Goal: Transaction & Acquisition: Purchase product/service

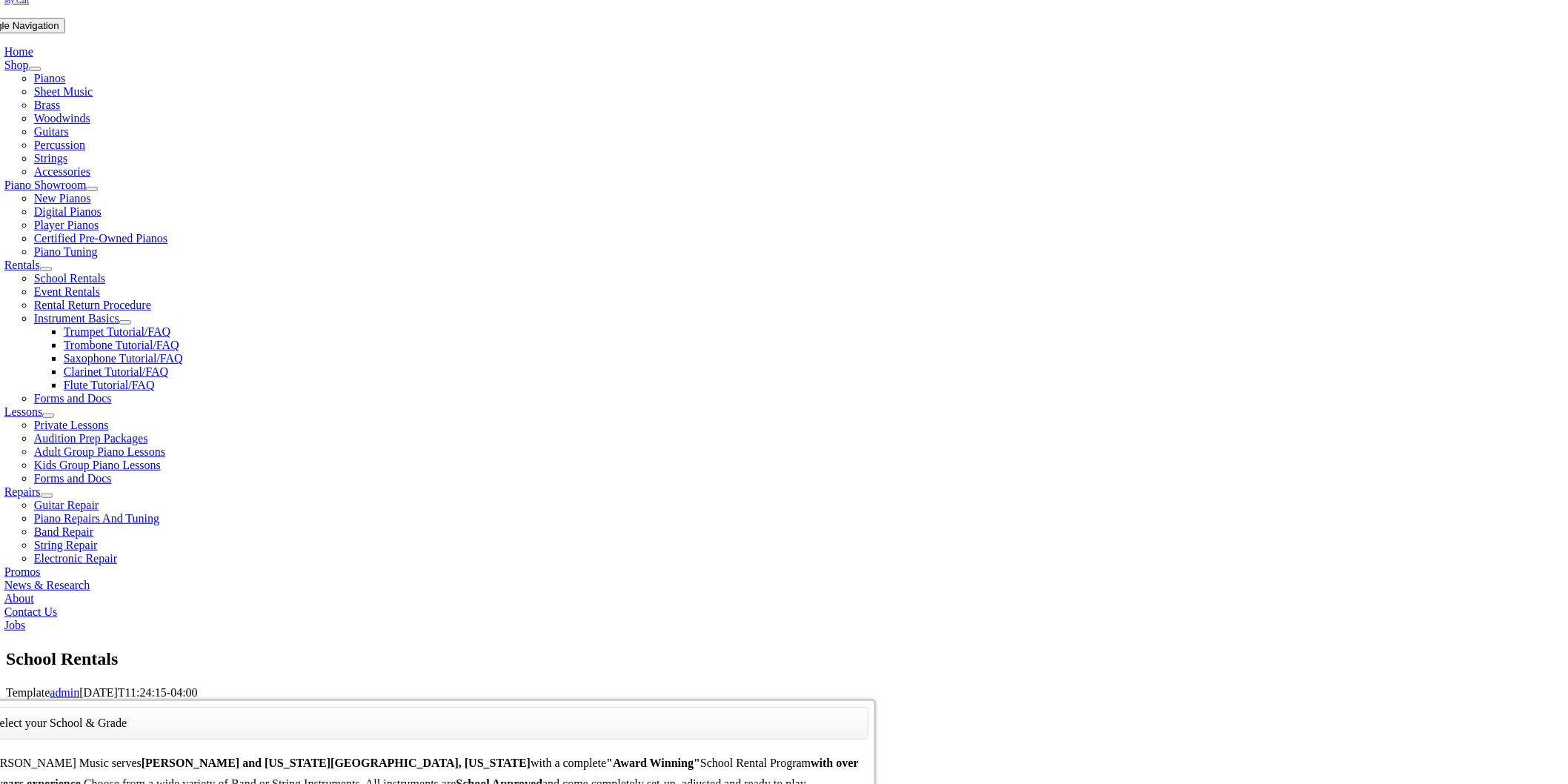
scroll to position [412, 0]
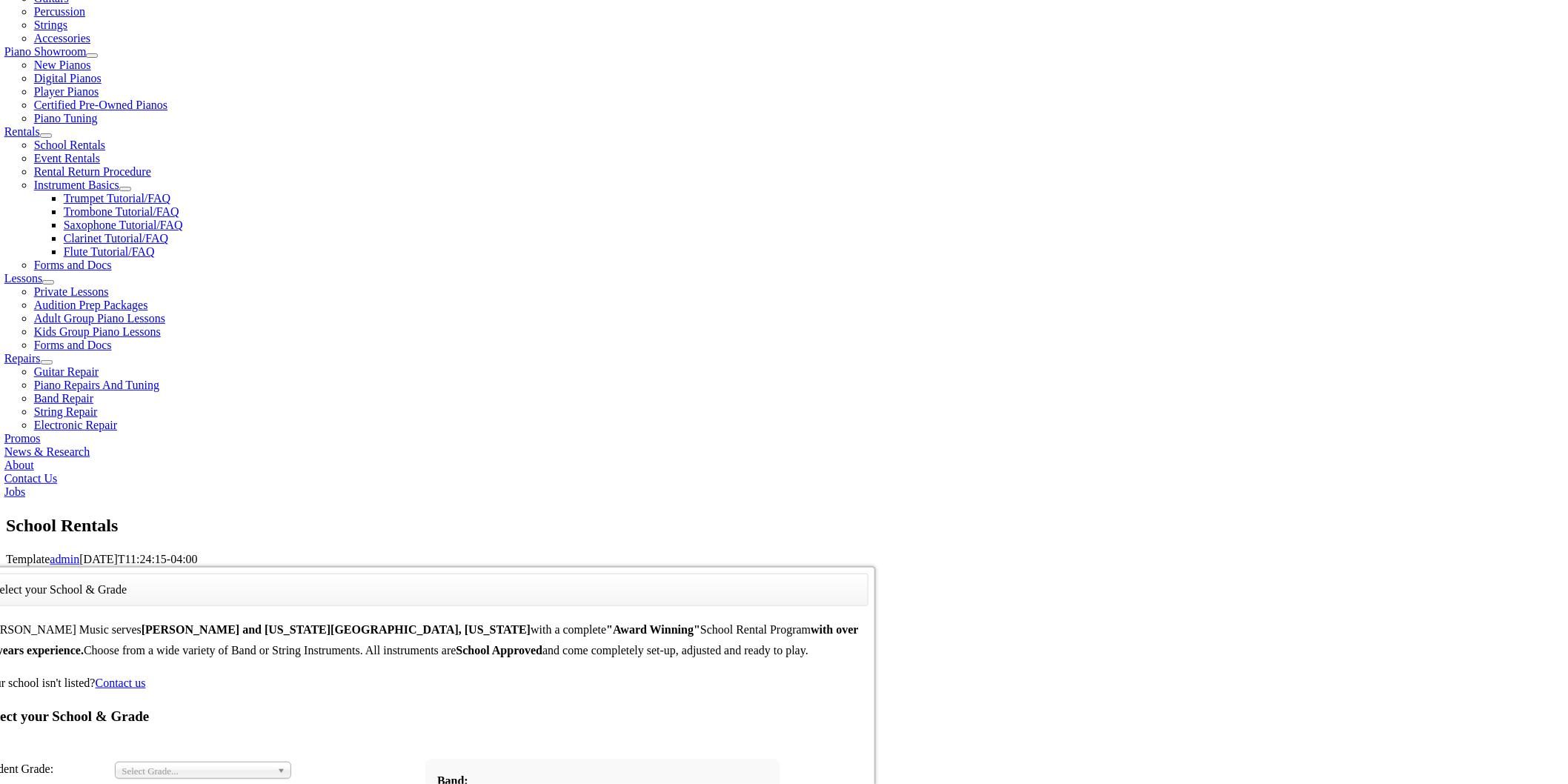
drag, startPoint x: 616, startPoint y: 330, endPoint x: 595, endPoint y: 295, distance: 40.8
click at [291, 763] on b at bounding box center [284, 770] width 13 height 16
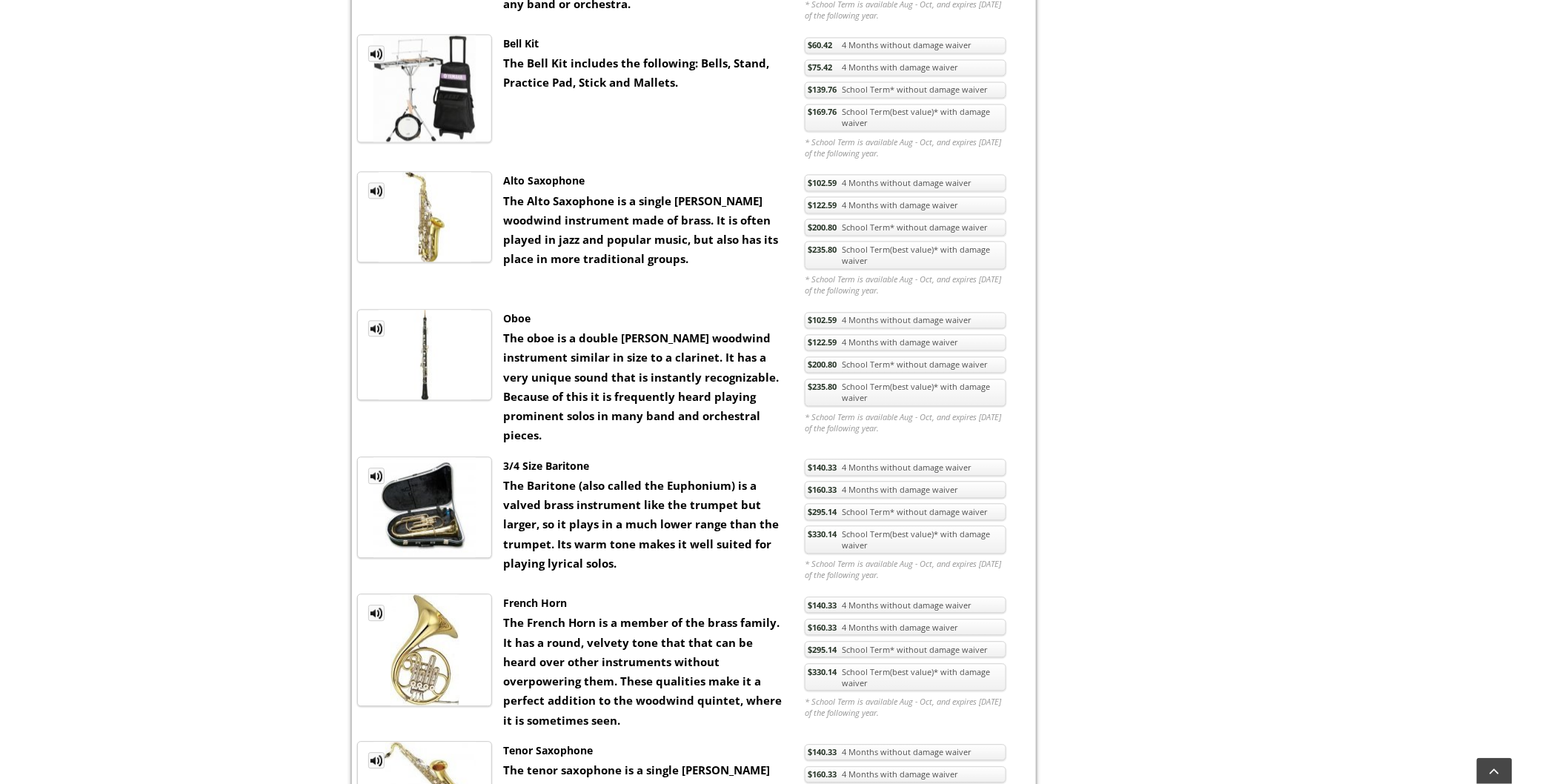
scroll to position [741, 0]
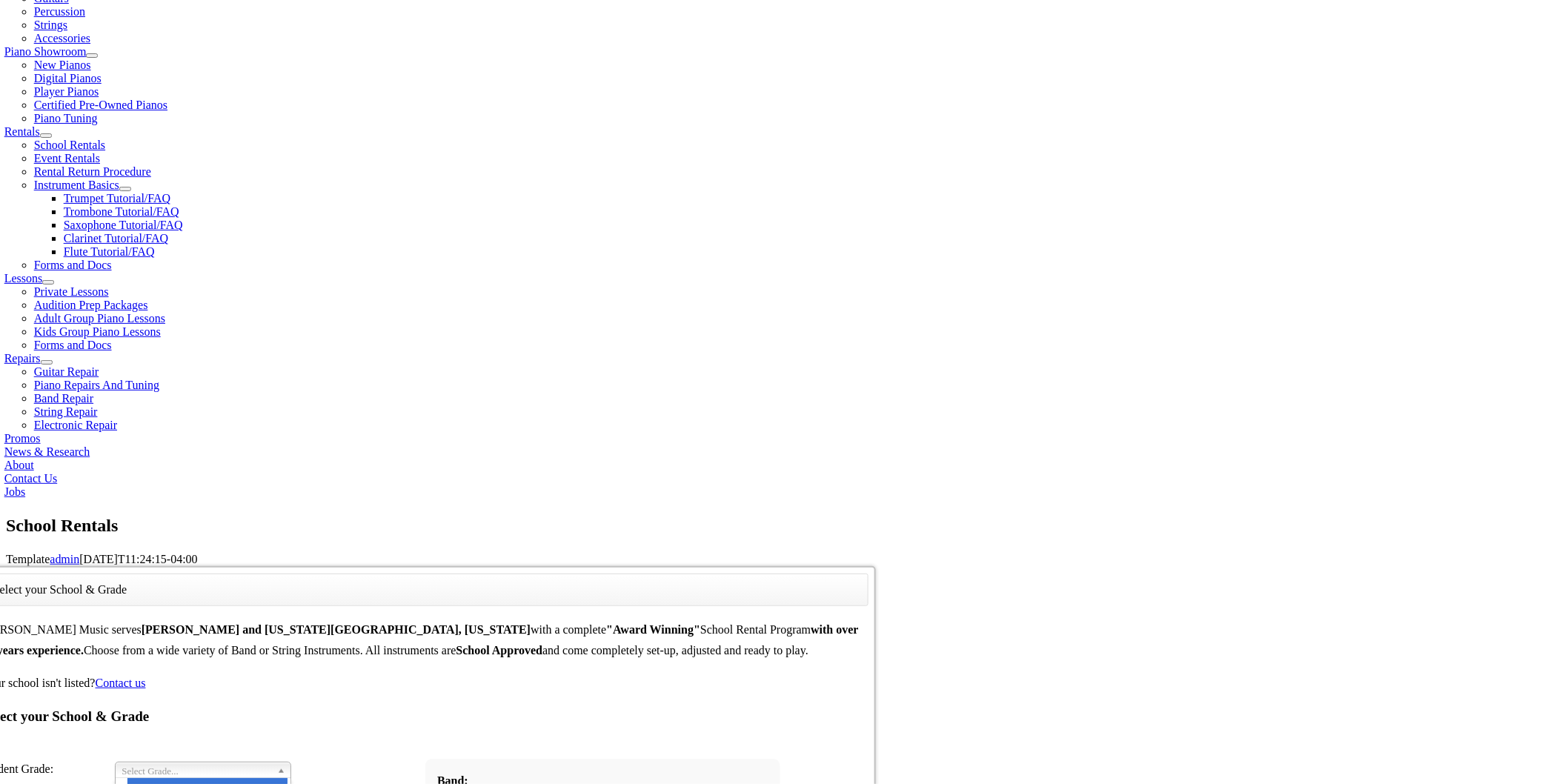
click at [271, 763] on span "Select Grade..." at bounding box center [196, 771] width 150 height 18
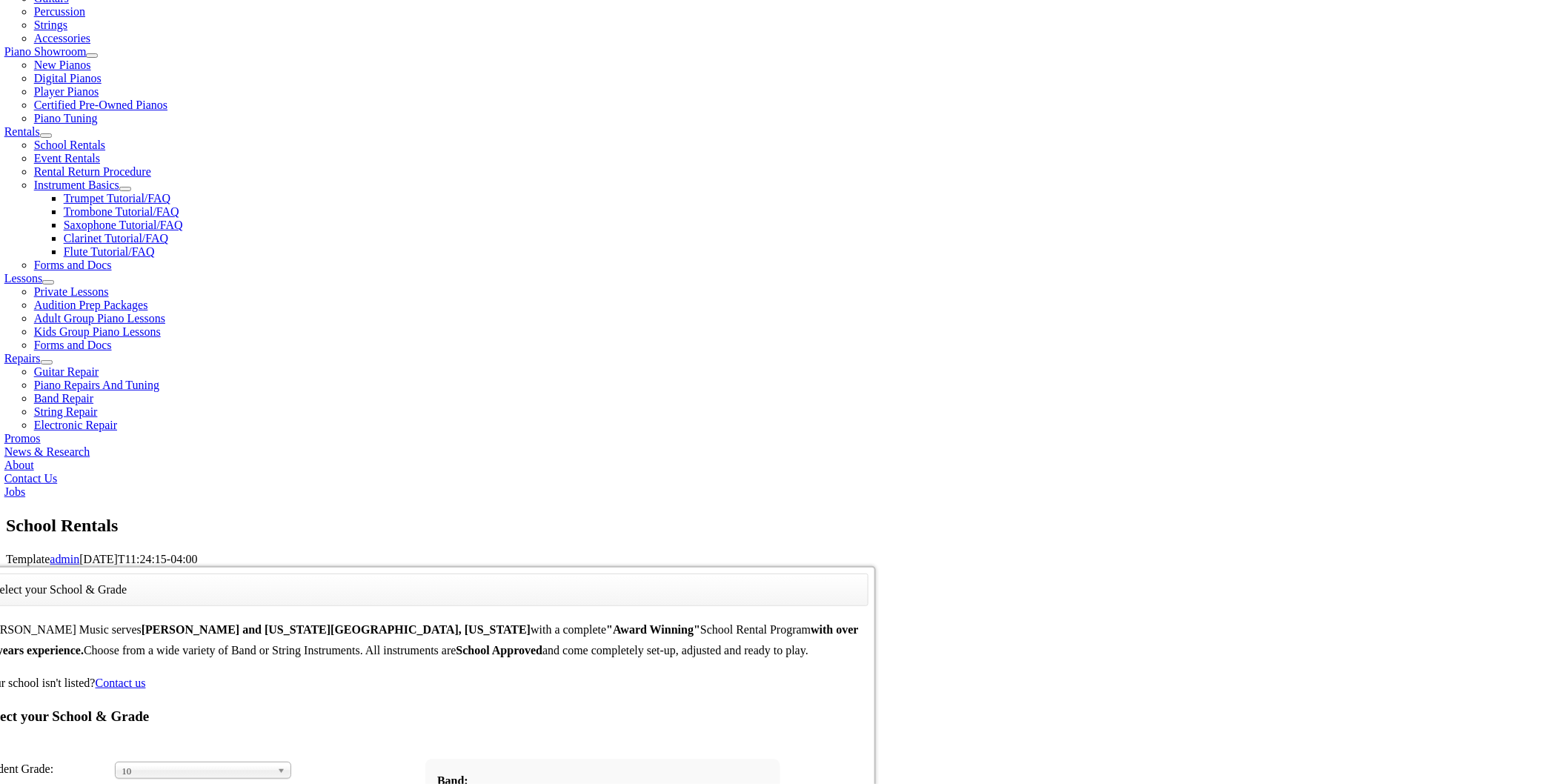
drag, startPoint x: 493, startPoint y: 313, endPoint x: 525, endPoint y: 326, distance: 34.5
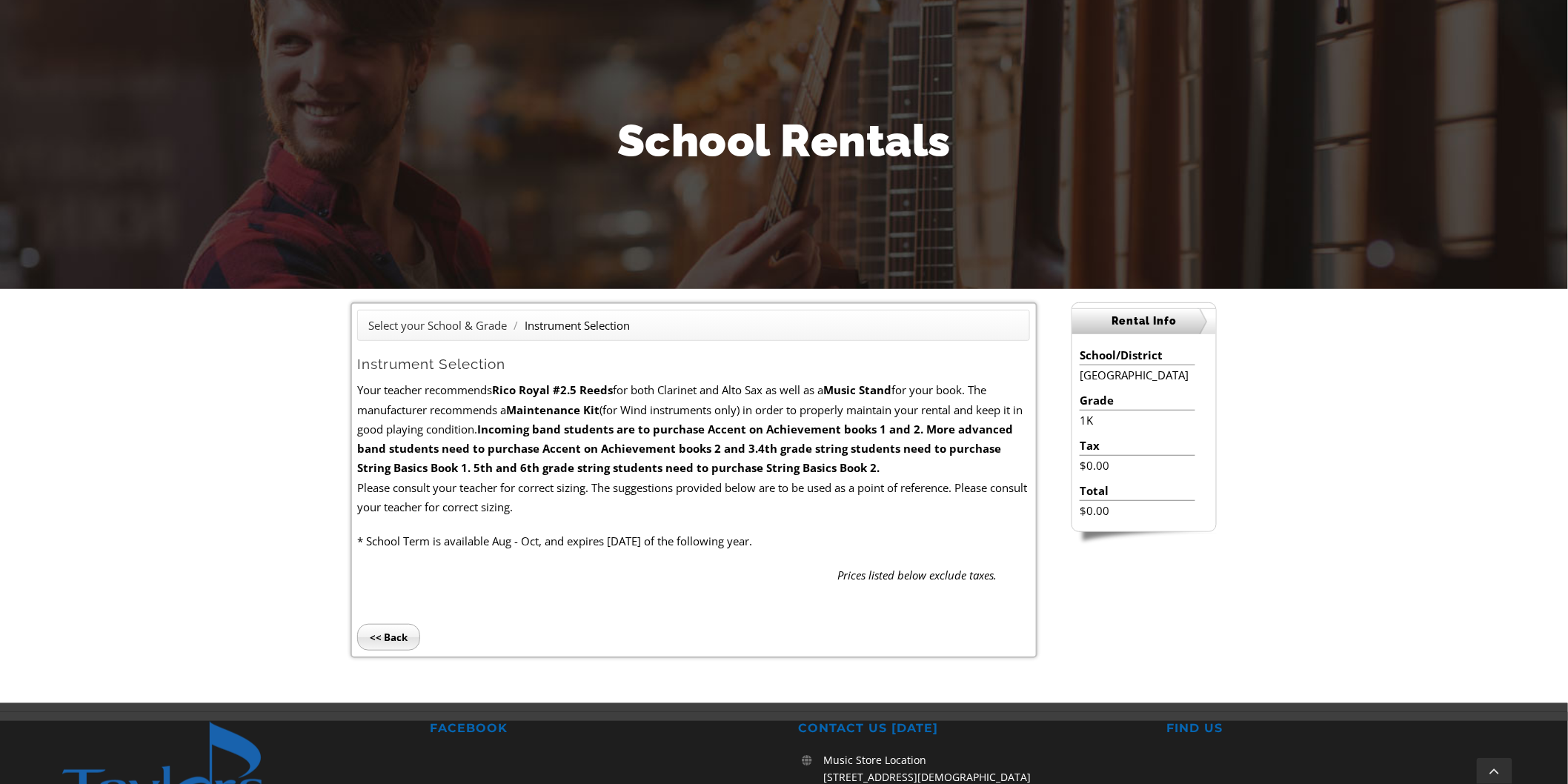
scroll to position [247, 0]
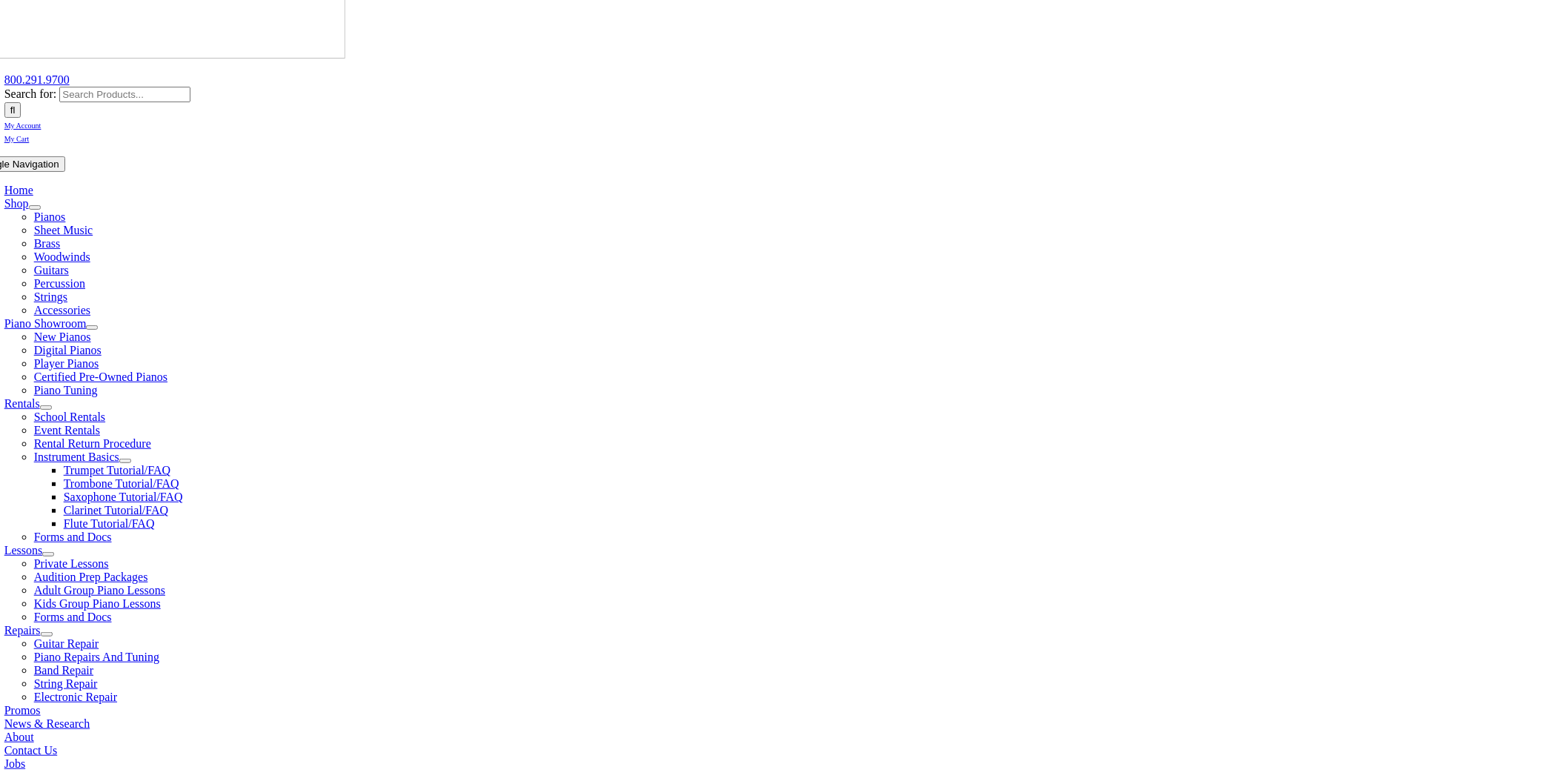
scroll to position [165, 0]
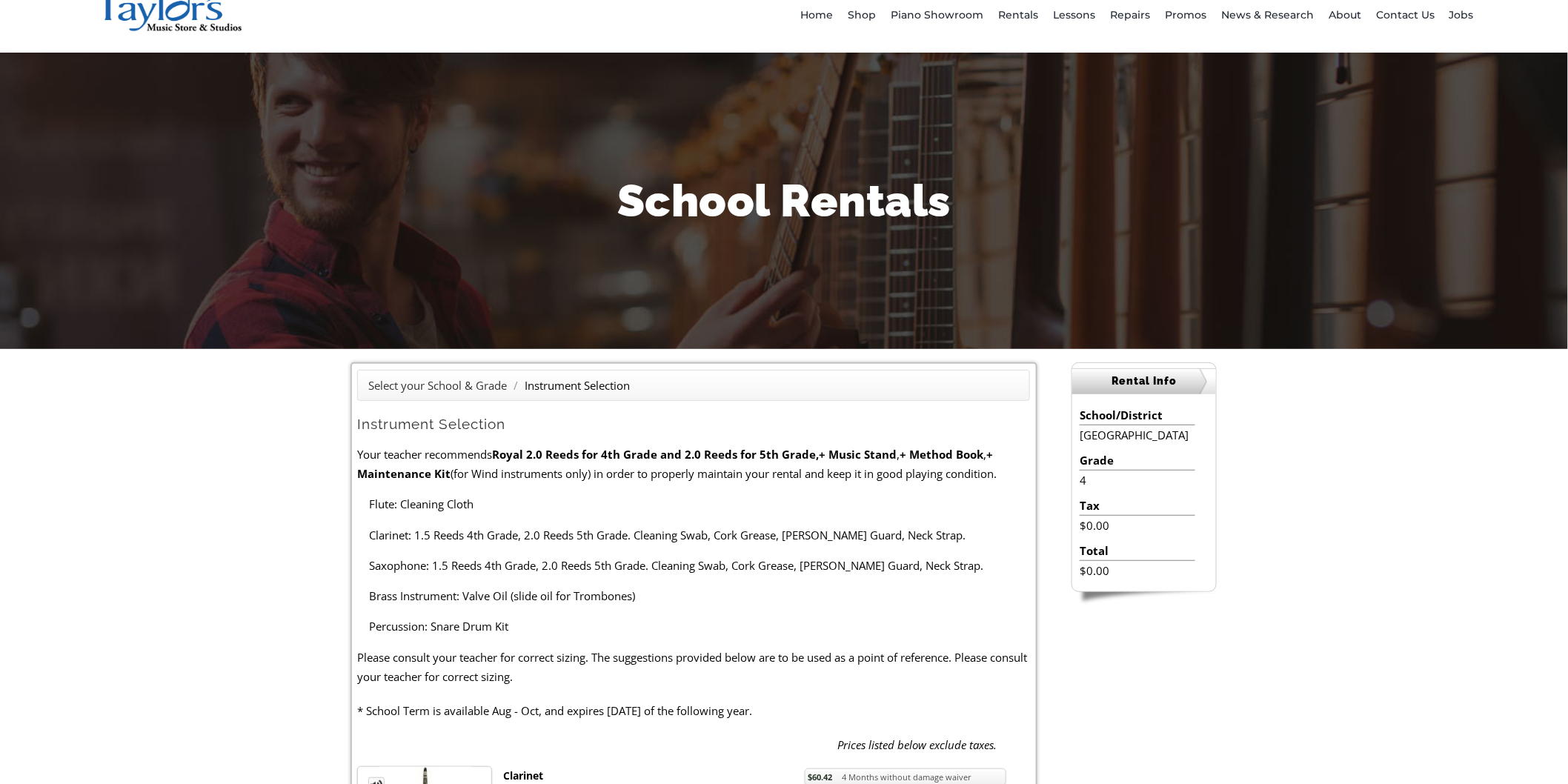
scroll to position [82, 0]
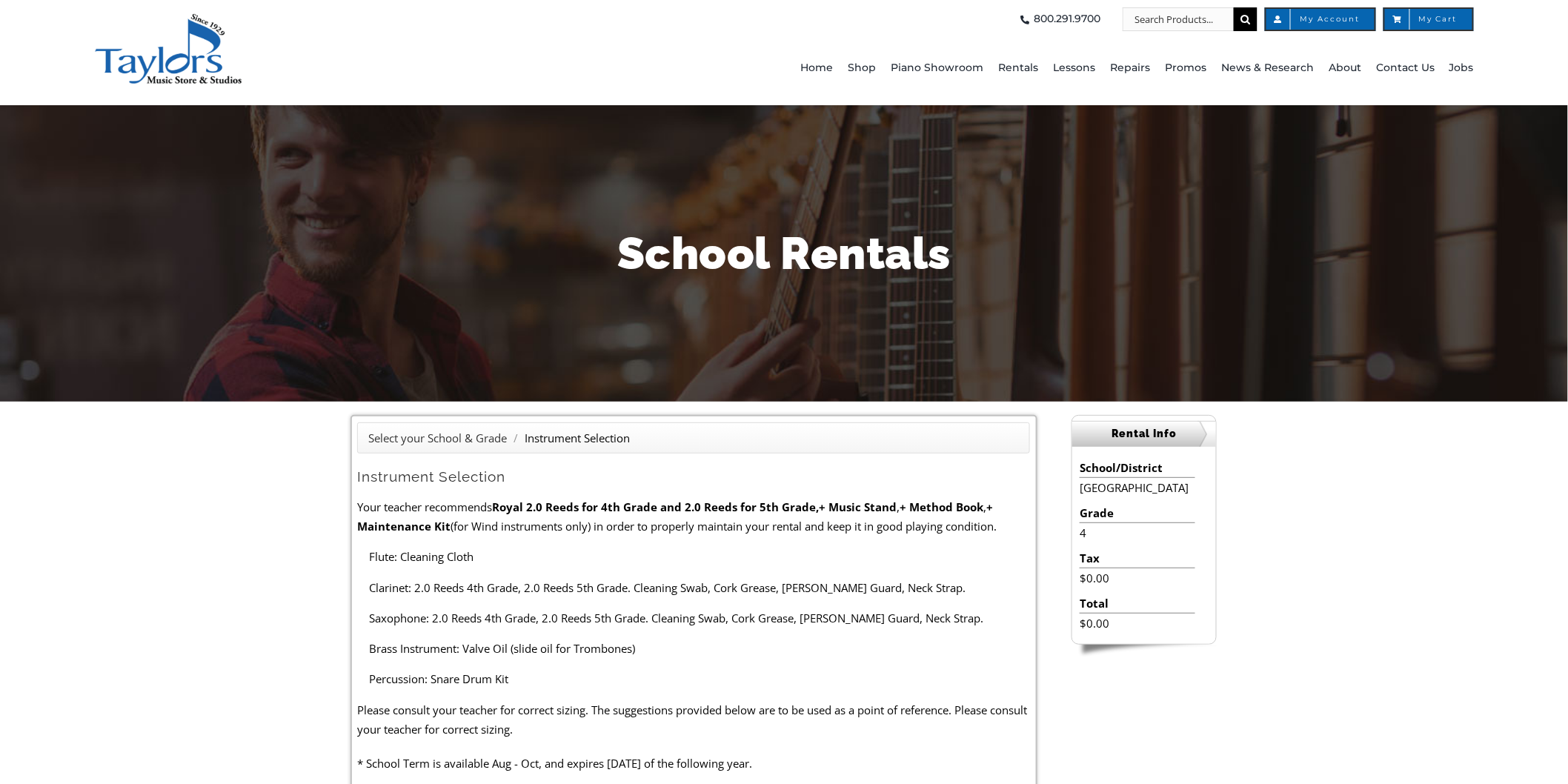
drag, startPoint x: 193, startPoint y: 2, endPoint x: 605, endPoint y: 189, distance: 452.5
click at [613, 191] on div "School Rentals" at bounding box center [783, 253] width 867 height 296
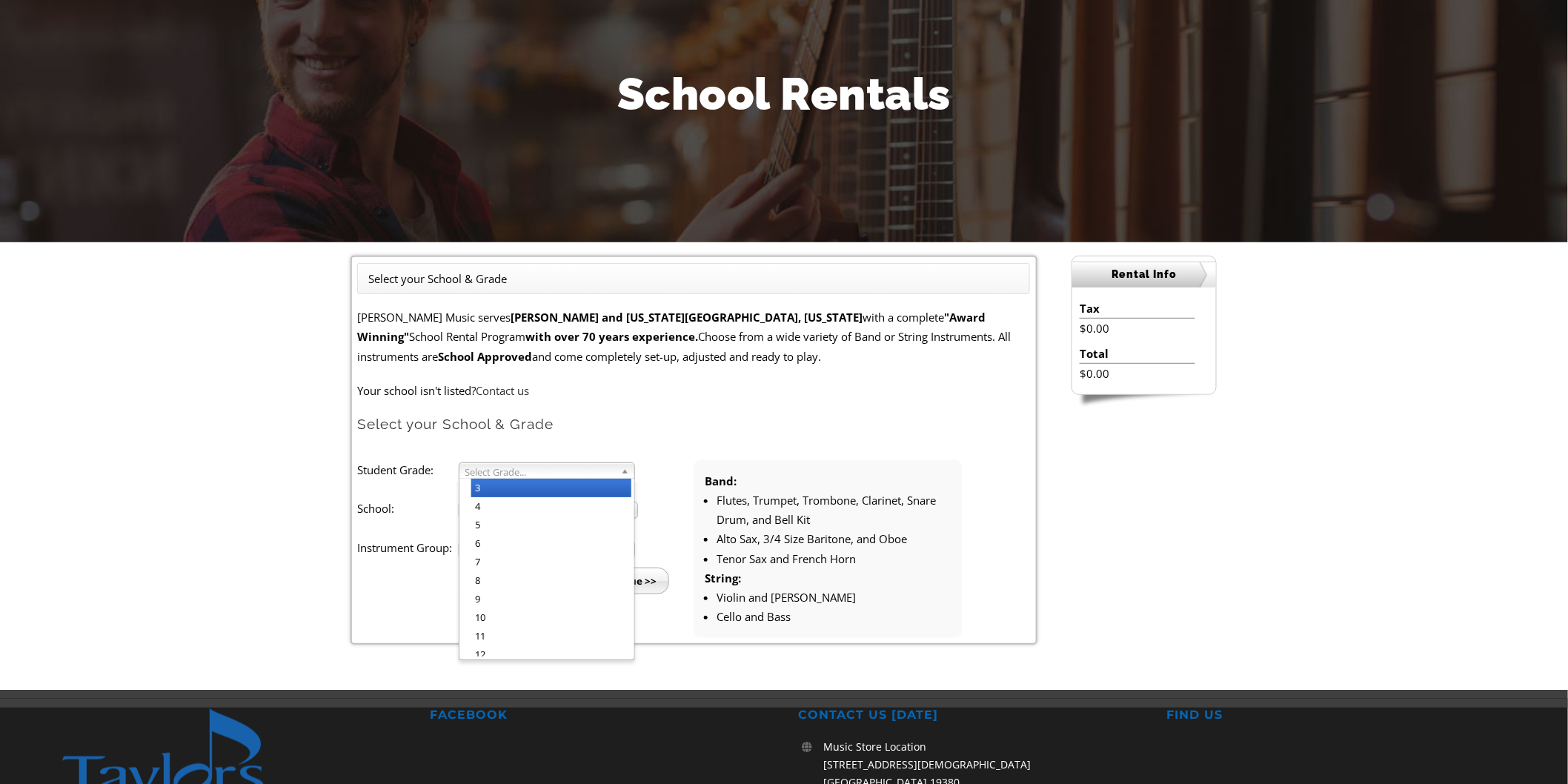
click at [566, 471] on span "Select Grade..." at bounding box center [540, 471] width 150 height 18
click at [521, 523] on li "5" at bounding box center [551, 525] width 160 height 19
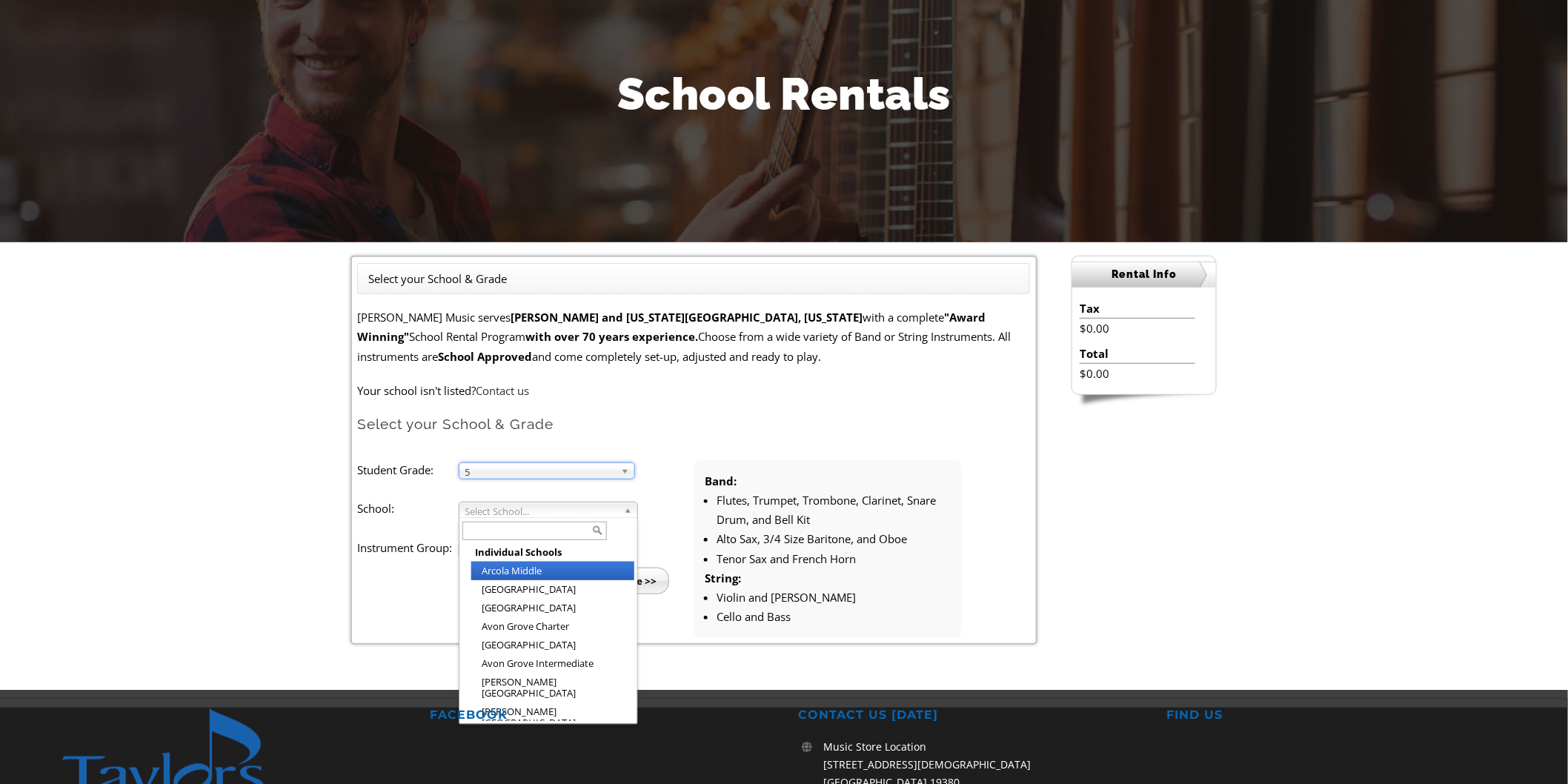
click at [539, 503] on span "Select School..." at bounding box center [542, 511] width 153 height 18
click at [545, 754] on li "[GEOGRAPHIC_DATA]" at bounding box center [552, 764] width 163 height 19
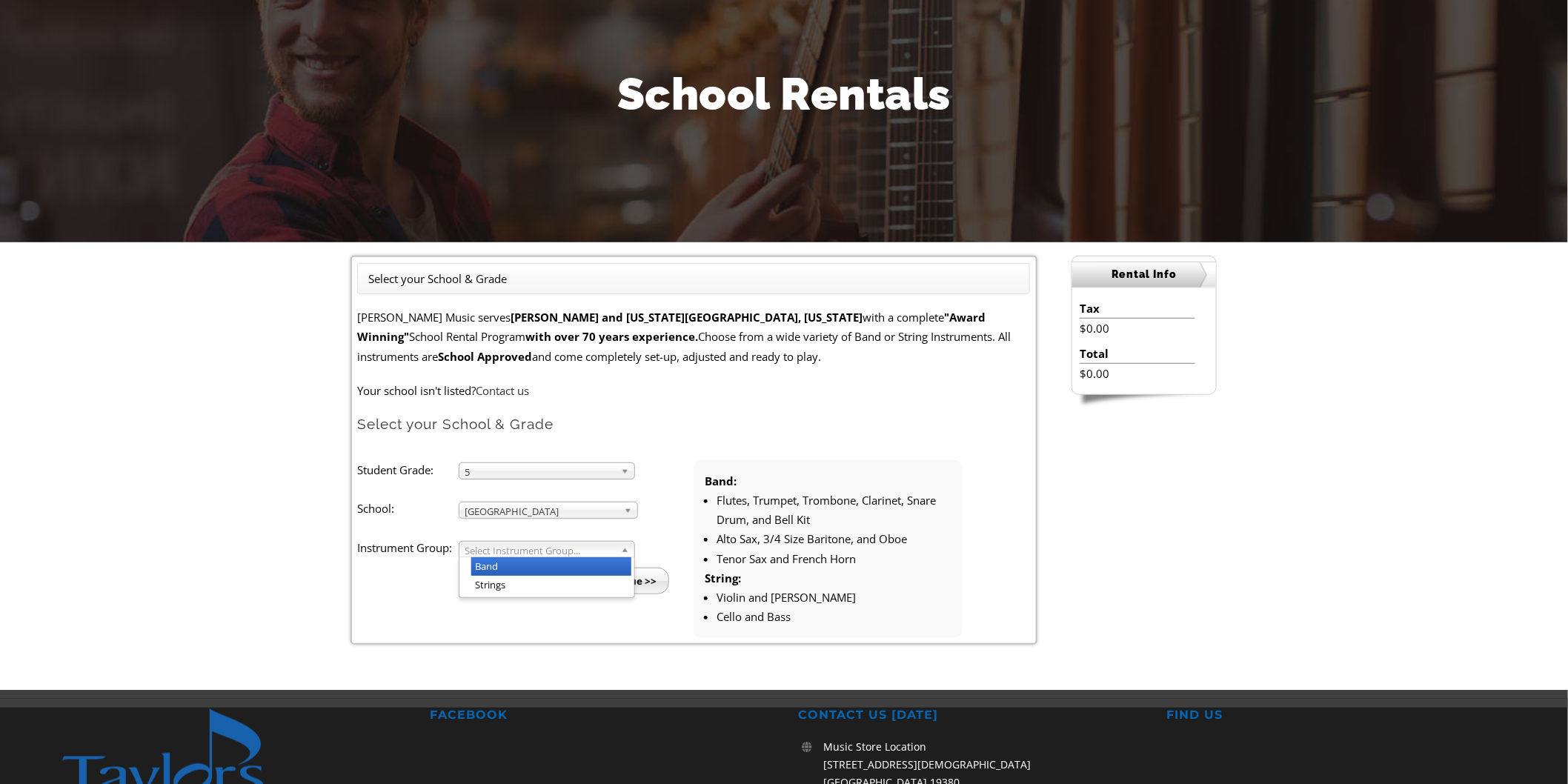
click at [523, 546] on span "Select Instrument Group..." at bounding box center [540, 550] width 150 height 18
click at [518, 566] on li "Band" at bounding box center [551, 567] width 160 height 19
click at [623, 575] on input "Continue >>" at bounding box center [627, 581] width 86 height 27
